Goal: Information Seeking & Learning: Learn about a topic

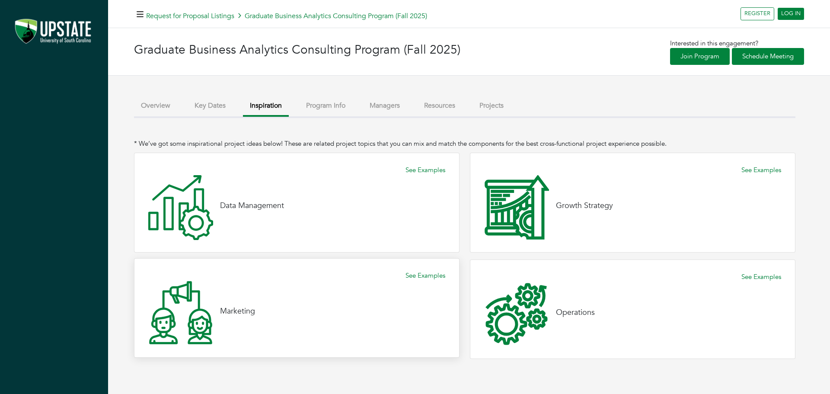
click at [199, 309] on icon at bounding box center [180, 312] width 63 height 63
click at [415, 275] on link "See Examples" at bounding box center [425, 276] width 40 height 10
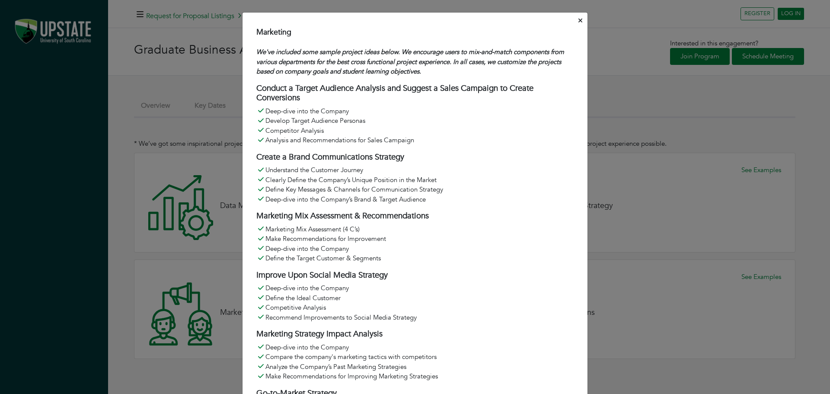
drag, startPoint x: 351, startPoint y: 348, endPoint x: 253, endPoint y: 29, distance: 333.8
copy div "Loremipsu Do'si ametcons adip elitse doeiusm tempo incid. Ut laboreetd magna al…"
click at [578, 19] on icon "Close" at bounding box center [580, 20] width 4 height 6
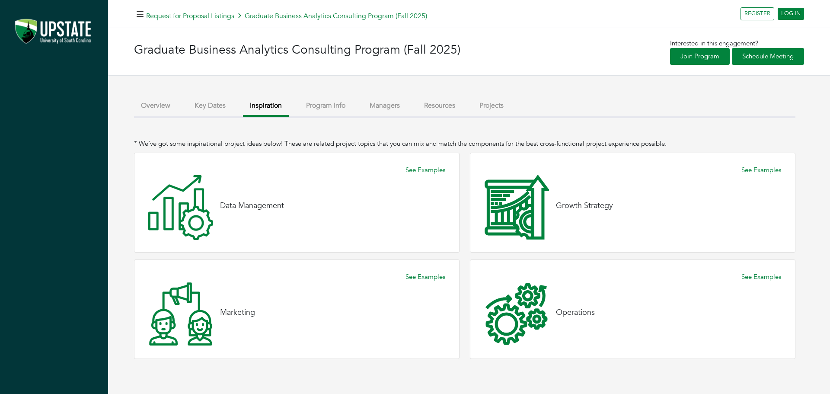
click at [336, 110] on button "Program Info" at bounding box center [325, 105] width 53 height 19
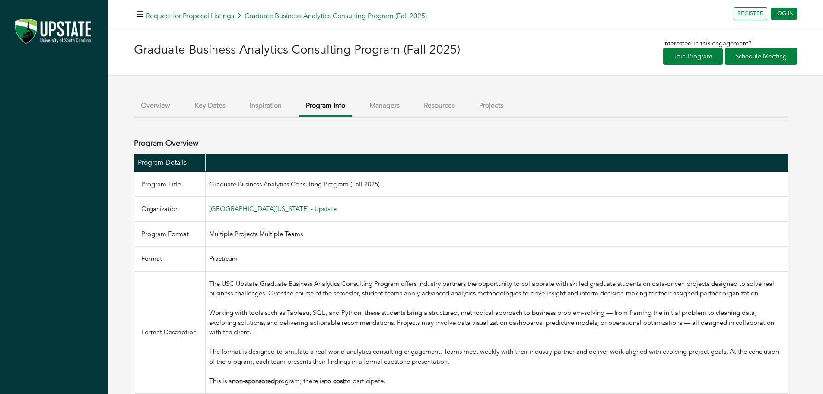
click at [154, 104] on button "Overview" at bounding box center [155, 105] width 43 height 19
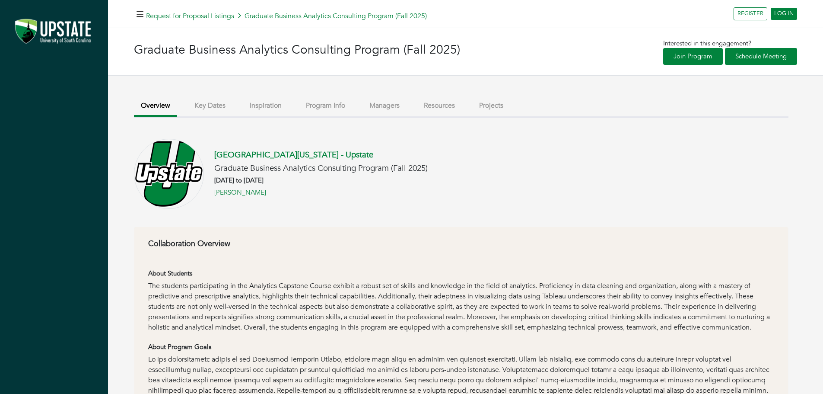
click at [281, 103] on button "Inspiration" at bounding box center [266, 105] width 46 height 19
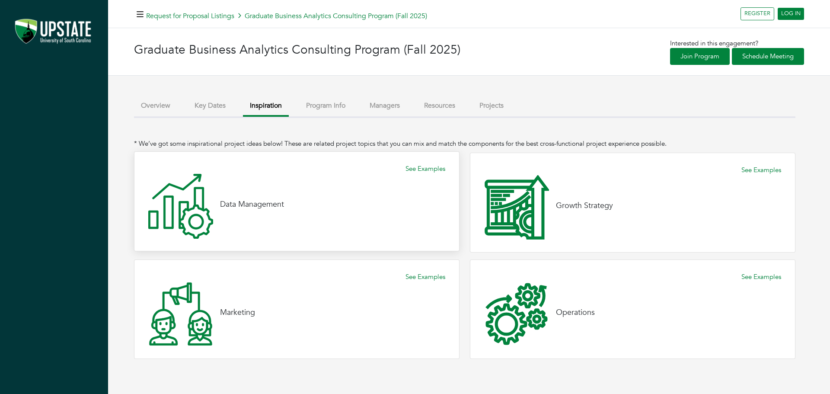
click at [228, 204] on h4 "Data Management" at bounding box center [252, 205] width 64 height 10
click at [203, 210] on icon at bounding box center [180, 206] width 65 height 65
click at [426, 169] on link "See Examples" at bounding box center [425, 169] width 40 height 10
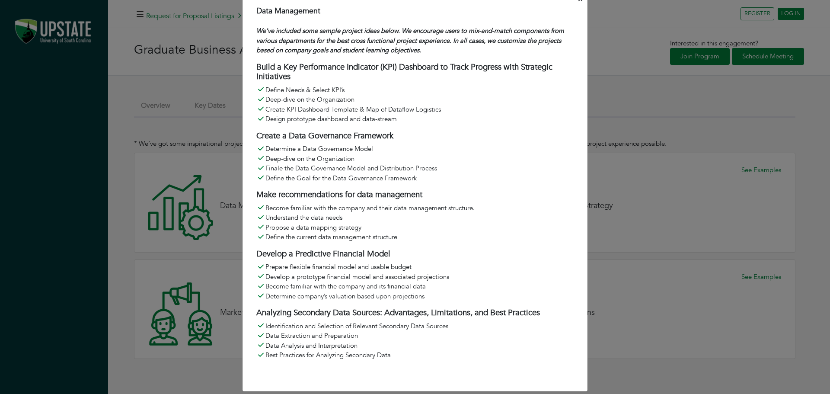
scroll to position [31, 0]
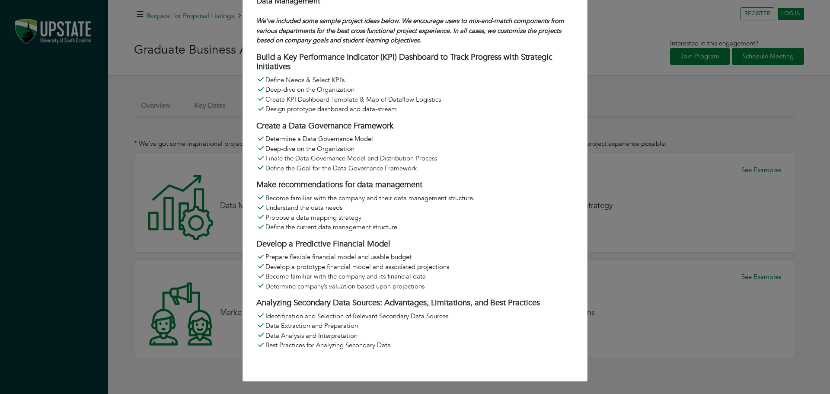
drag, startPoint x: 248, startPoint y: 32, endPoint x: 392, endPoint y: 359, distance: 356.6
click at [392, 359] on div "Data Management We've included some sample project ideas below. We encourage us…" at bounding box center [414, 189] width 345 height 385
copy div "Lore Ipsumdolor Si'am consecte adip elitse doeiusm tempo incid. Ut laboreetd ma…"
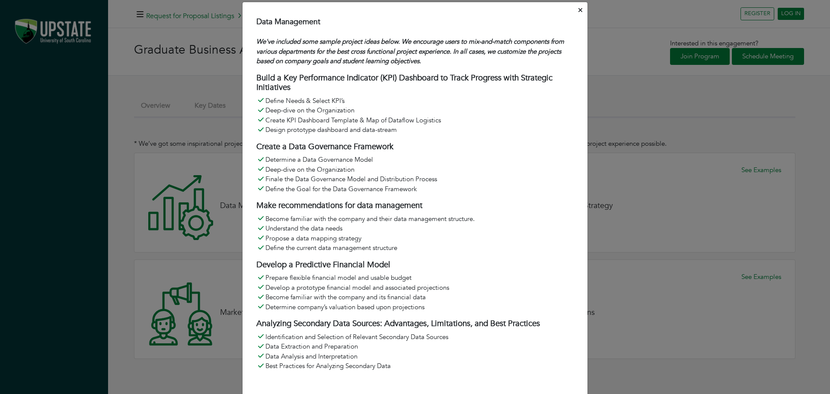
scroll to position [0, 0]
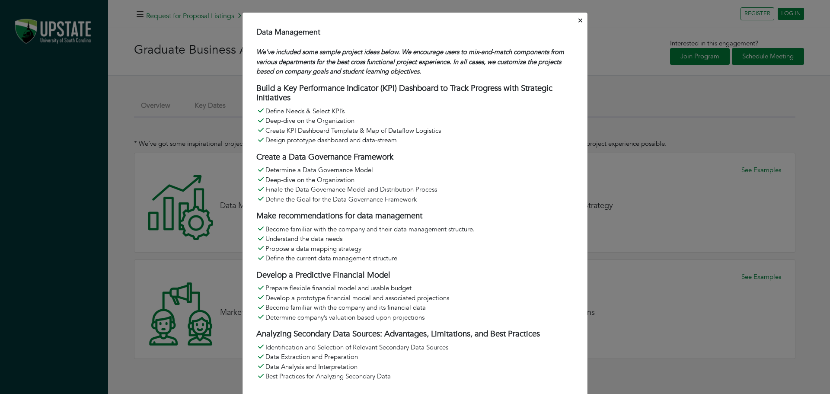
click at [576, 20] on button "Close" at bounding box center [579, 20] width 7 height 13
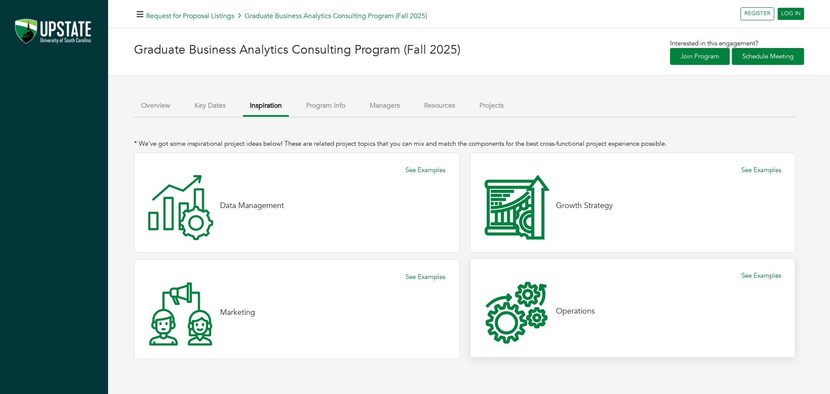
click at [509, 315] on icon at bounding box center [516, 312] width 65 height 65
click at [764, 275] on link "See Examples" at bounding box center [761, 276] width 40 height 10
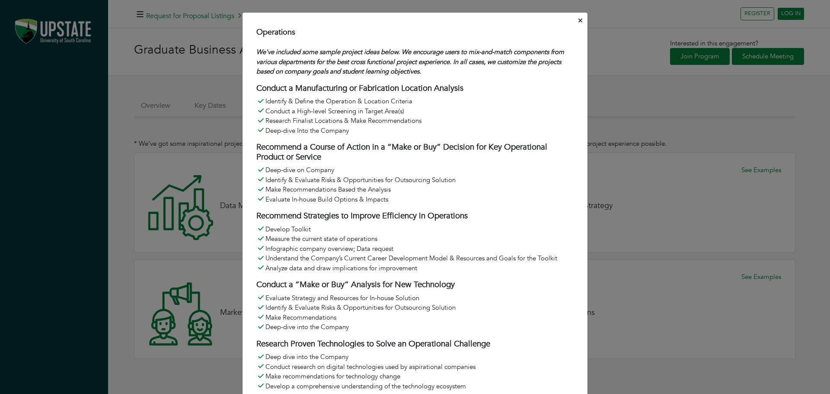
click at [578, 18] on icon "Close" at bounding box center [580, 20] width 4 height 6
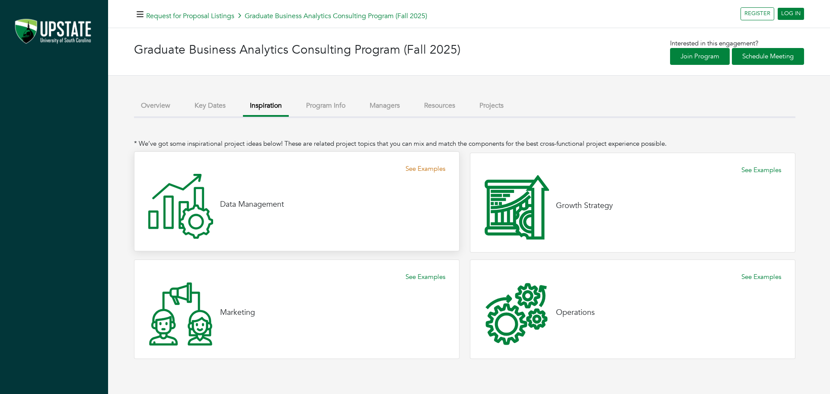
click at [421, 169] on link "See Examples" at bounding box center [425, 169] width 40 height 10
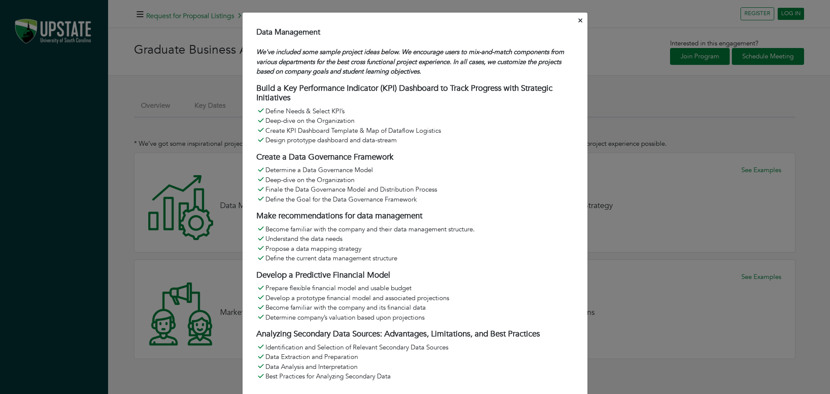
click at [573, 22] on div "Data Management We've included some sample project ideas below. We encourage us…" at bounding box center [415, 212] width 346 height 401
click at [578, 19] on icon "Close" at bounding box center [580, 20] width 4 height 6
